Goal: Navigation & Orientation: Find specific page/section

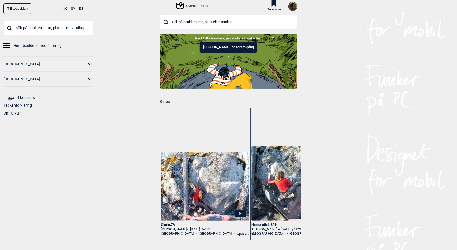
click at [197, 6] on div "Översiktskarta" at bounding box center [192, 5] width 31 height 6
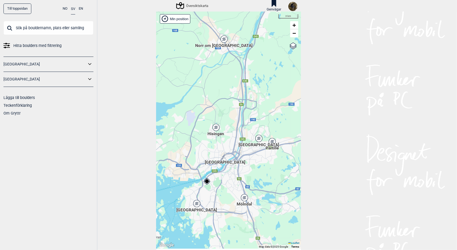
click at [195, 204] on div "[GEOGRAPHIC_DATA]" at bounding box center [196, 203] width 3 height 3
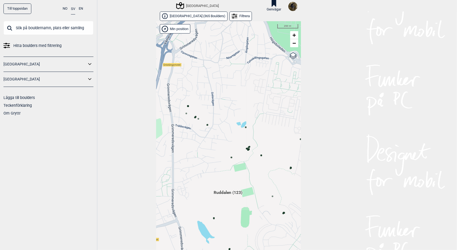
scroll to position [9, 0]
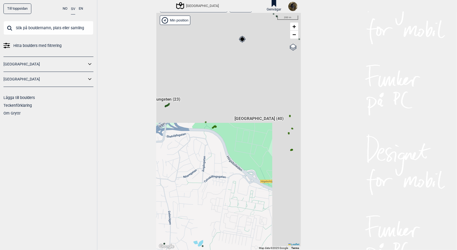
drag, startPoint x: 225, startPoint y: 99, endPoint x: 182, endPoint y: 227, distance: 134.9
click at [182, 227] on div "[PERSON_NAME] posisjon [GEOGRAPHIC_DATA] Stange [GEOGRAPHIC_DATA] syd [GEOGRAPH…" at bounding box center [228, 131] width 145 height 237
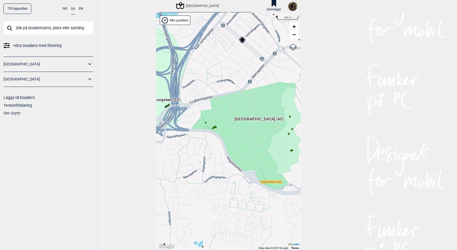
drag, startPoint x: 192, startPoint y: 177, endPoint x: 256, endPoint y: 174, distance: 64.1
click at [256, 174] on div "[PERSON_NAME] posisjon [GEOGRAPHIC_DATA] Stange [GEOGRAPHIC_DATA] syd [GEOGRAPH…" at bounding box center [228, 131] width 145 height 237
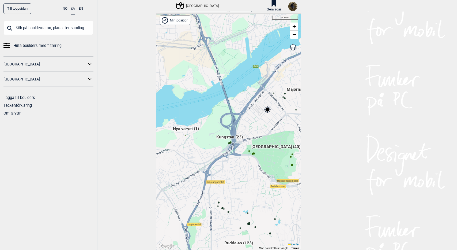
drag, startPoint x: 243, startPoint y: 164, endPoint x: 232, endPoint y: 180, distance: 19.5
click at [232, 180] on div "[PERSON_NAME] posisjon [GEOGRAPHIC_DATA] Stange [GEOGRAPHIC_DATA] syd [GEOGRAPH…" at bounding box center [228, 131] width 145 height 237
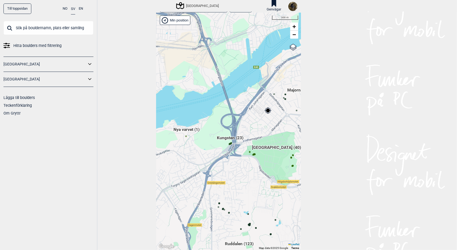
click at [229, 137] on span "Kungsten (23)" at bounding box center [230, 140] width 27 height 10
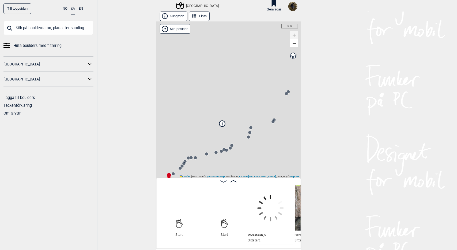
scroll to position [0, 42]
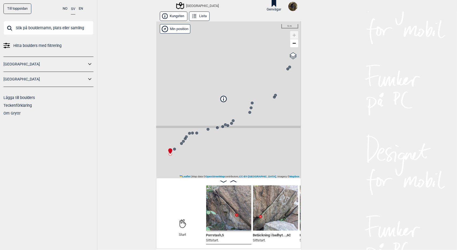
drag, startPoint x: 244, startPoint y: 100, endPoint x: 255, endPoint y: 72, distance: 30.7
click at [255, 72] on div "[GEOGRAPHIC_DATA] Brukerens posisjon Min position 5 m + − OpenStreetMap Google …" at bounding box center [228, 99] width 145 height 156
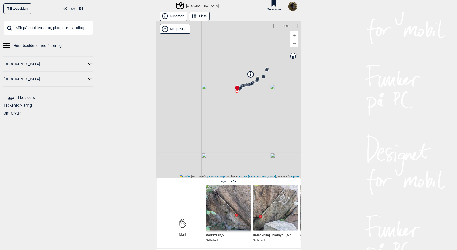
click at [233, 181] on icon at bounding box center [233, 181] width 6 height 2
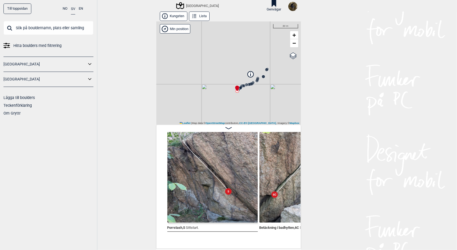
scroll to position [0, 81]
